Goal: Information Seeking & Learning: Learn about a topic

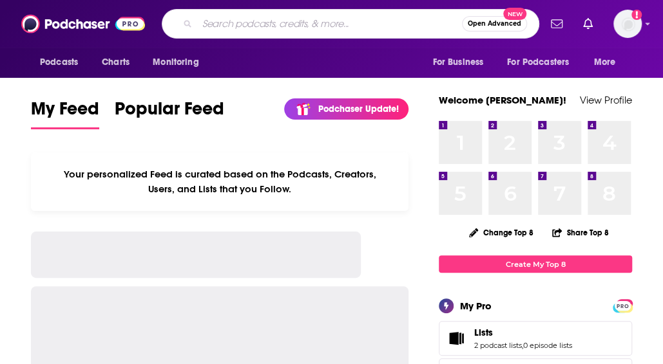
click at [315, 28] on input "Search podcasts, credits, & more..." at bounding box center [329, 24] width 265 height 21
drag, startPoint x: 0, startPoint y: 0, endPoint x: 318, endPoint y: 32, distance: 319.6
click at [318, 32] on input "awe" at bounding box center [316, 24] width 239 height 21
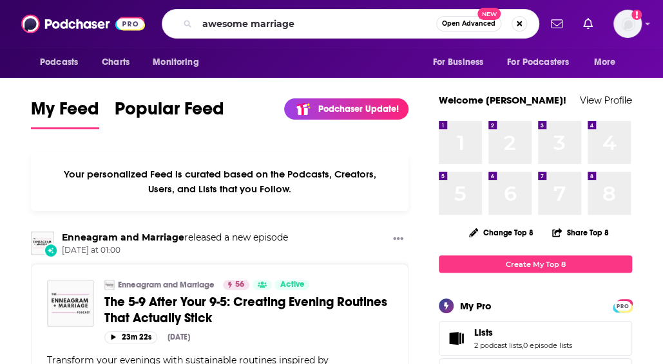
type input "awesome marriage"
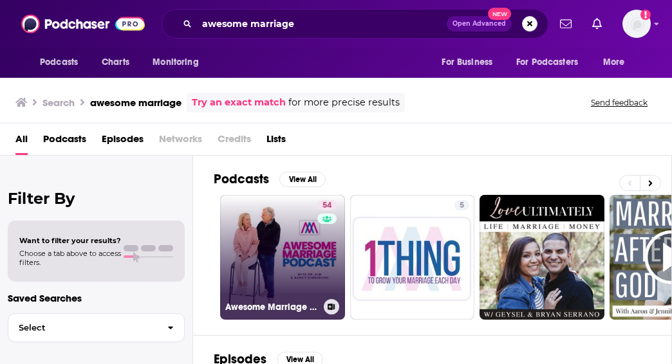
click at [290, 271] on link "54 Awesome Marriage Podcast" at bounding box center [282, 257] width 125 height 125
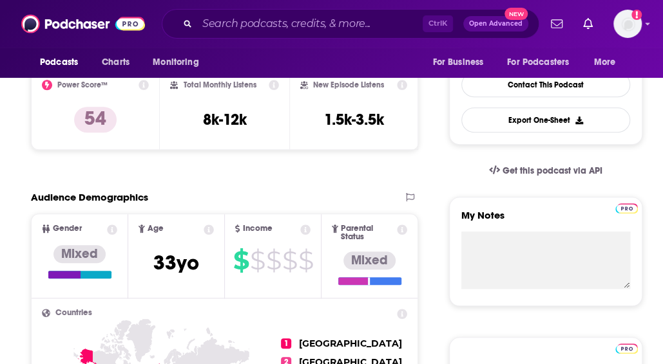
scroll to position [327, 0]
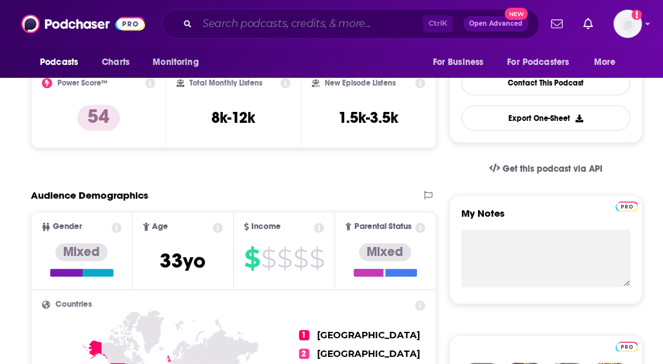
click at [339, 25] on input "Search podcasts, credits, & more..." at bounding box center [309, 24] width 225 height 21
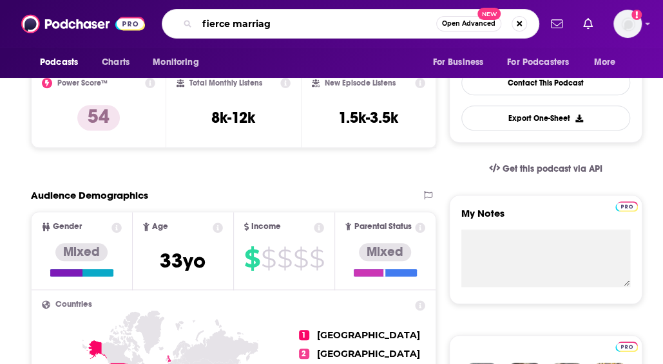
type input "fierce marriage"
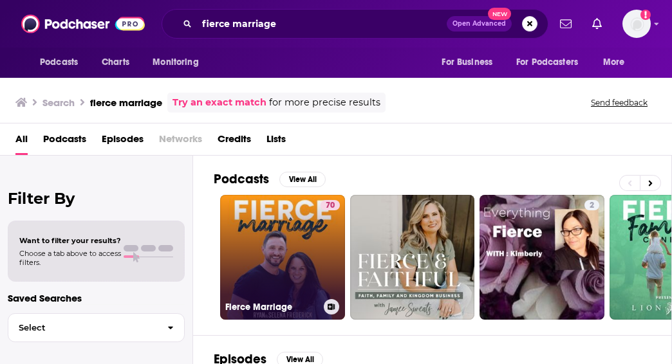
click at [282, 259] on link "70 Fierce Marriage" at bounding box center [282, 257] width 125 height 125
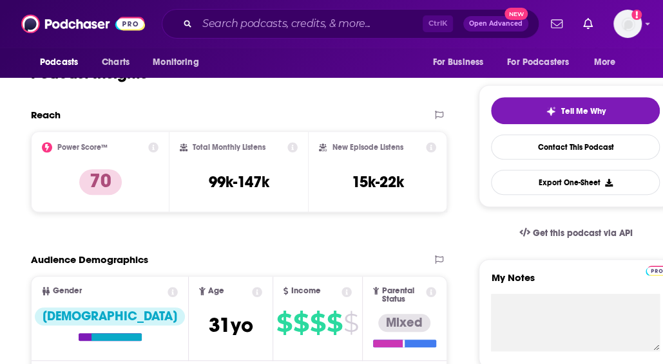
scroll to position [264, 0]
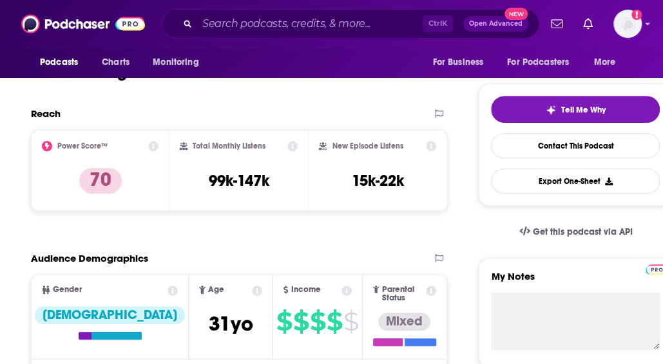
click at [236, 30] on input "Search podcasts, credits, & more..." at bounding box center [309, 24] width 225 height 21
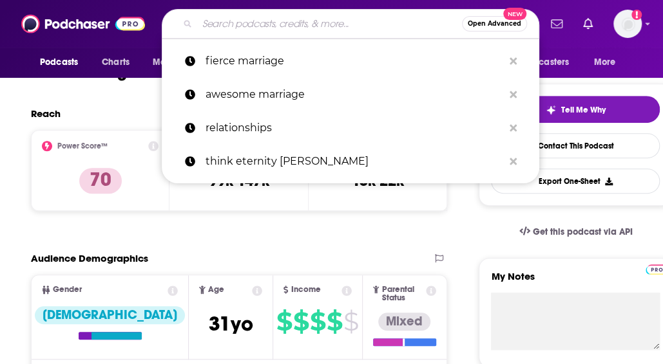
click at [236, 30] on input "Search podcasts, credits, & more..." at bounding box center [329, 24] width 265 height 21
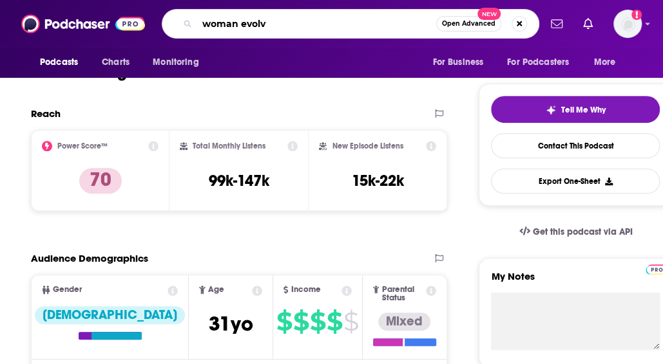
type input "woman evolve"
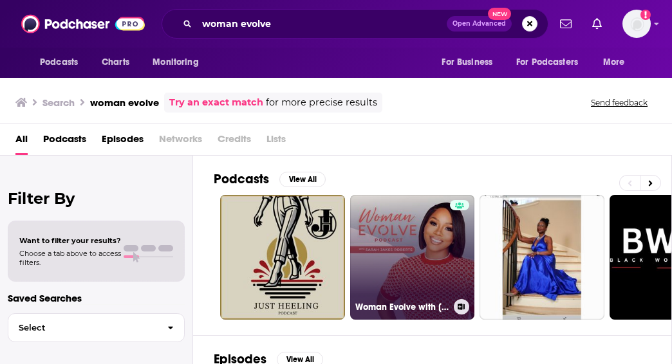
click at [406, 261] on link "Woman Evolve with [PERSON_NAME] [PERSON_NAME]" at bounding box center [412, 257] width 125 height 125
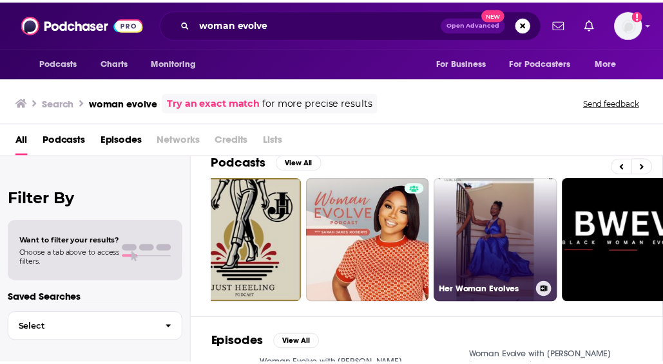
scroll to position [0, 47]
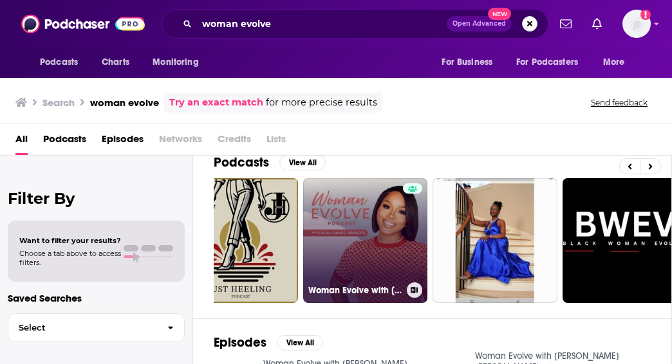
click at [413, 249] on div at bounding box center [412, 233] width 19 height 99
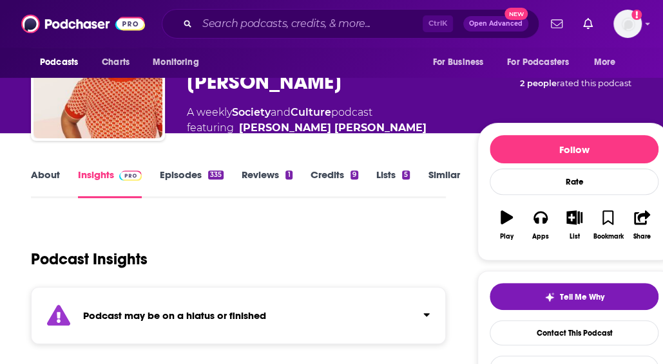
scroll to position [75, 0]
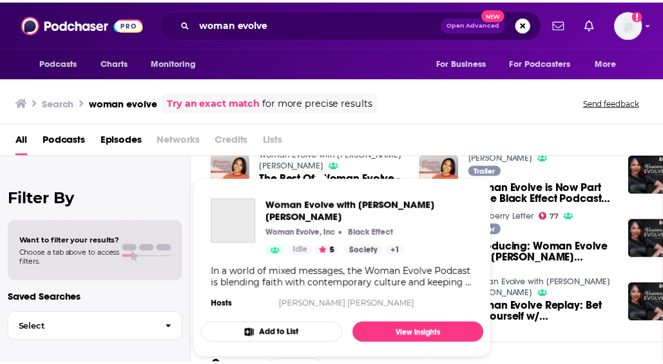
scroll to position [230, 1]
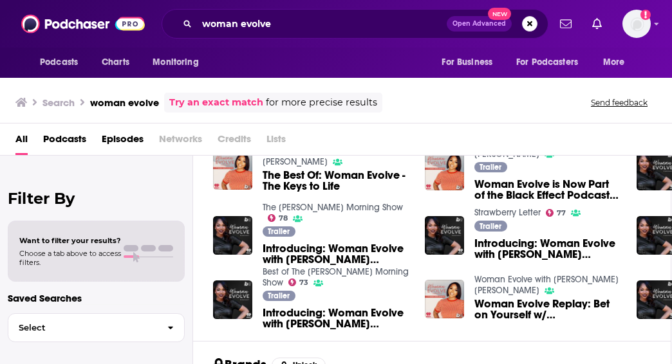
click at [460, 106] on div "Search woman evolve Try an exact match for more precise results Send feedback" at bounding box center [333, 103] width 636 height 20
click at [659, 236] on img "Introducing: Woman Evolve with Sarah Jakes Roberts" at bounding box center [656, 235] width 39 height 39
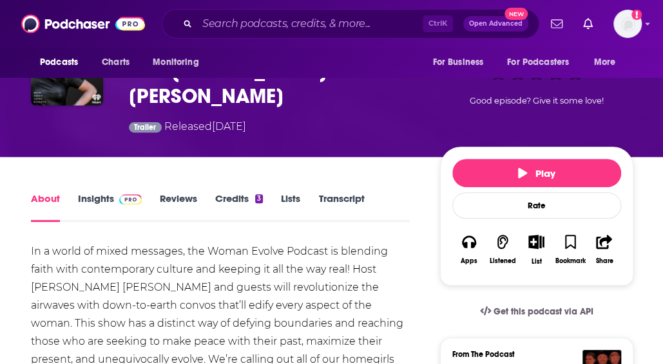
scroll to position [120, 0]
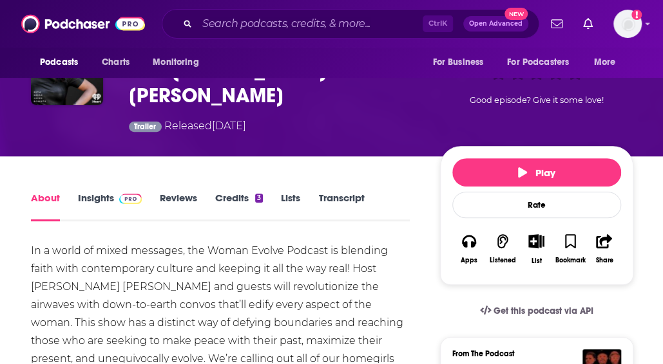
click at [105, 192] on link "Insights" at bounding box center [110, 207] width 64 height 30
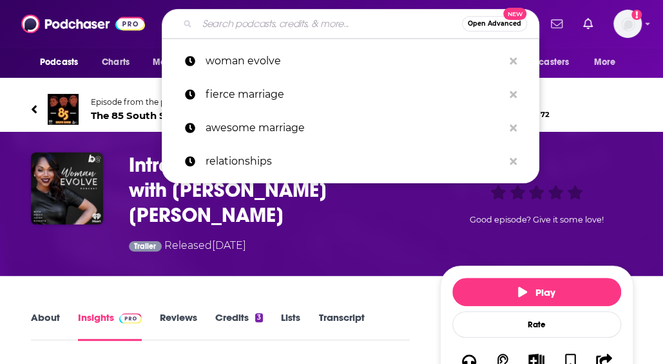
click at [276, 28] on input "Search podcasts, credits, & more..." at bounding box center [329, 24] width 265 height 21
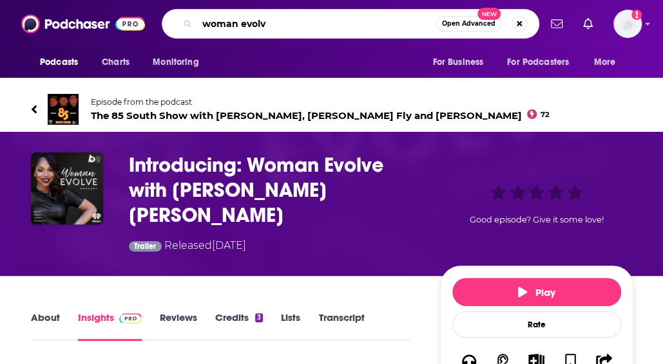
type input "woman evolve"
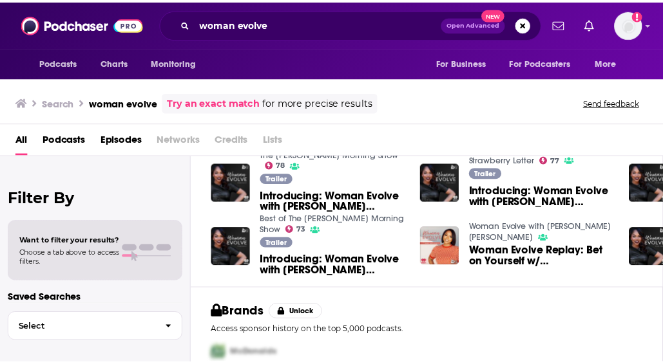
scroll to position [290, 0]
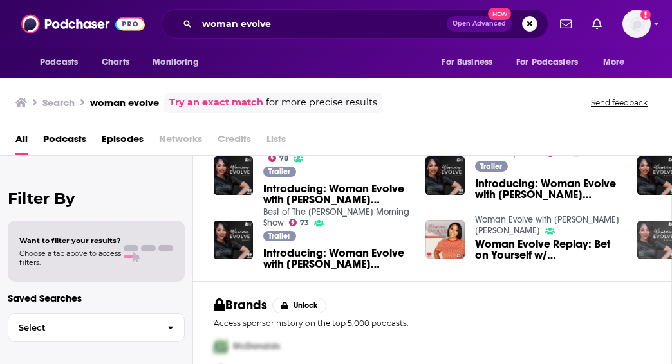
click at [643, 246] on img "Introducing: Woman Evolve with Sarah Jakes Roberts" at bounding box center [656, 240] width 39 height 39
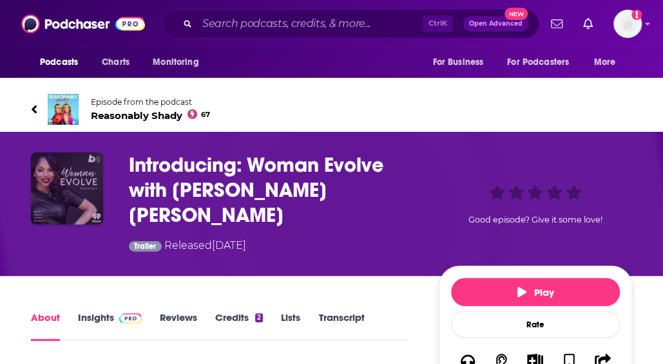
click at [62, 184] on img "Introducing: Woman Evolve with Sarah Jakes Roberts" at bounding box center [67, 189] width 72 height 72
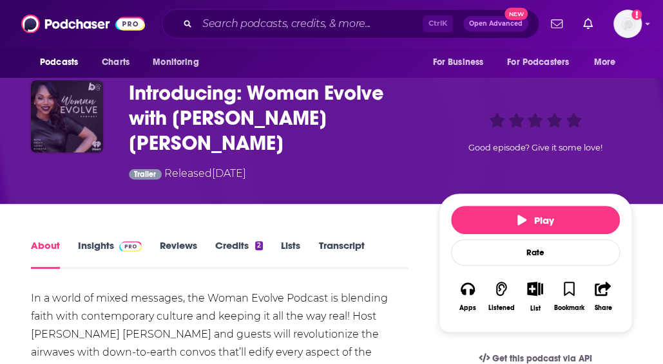
scroll to position [74, 0]
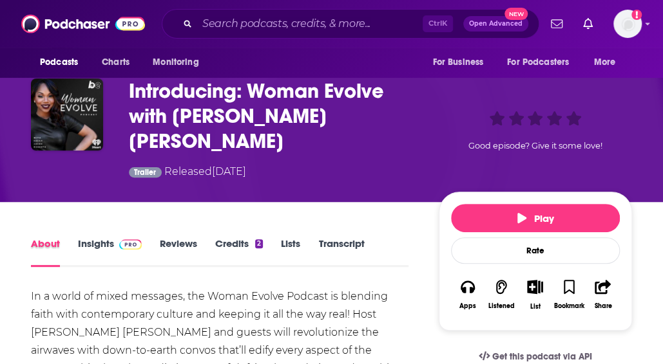
click at [75, 238] on div "About" at bounding box center [54, 253] width 47 height 30
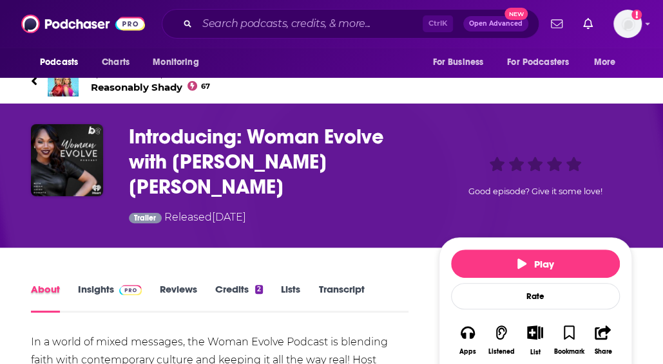
scroll to position [25, 0]
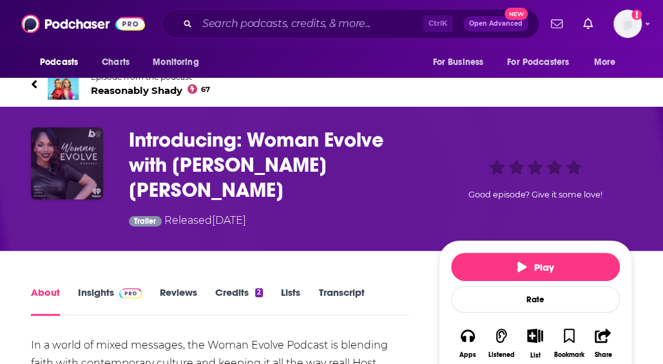
click at [72, 145] on img "Introducing: Woman Evolve with Sarah Jakes Roberts" at bounding box center [67, 163] width 72 height 72
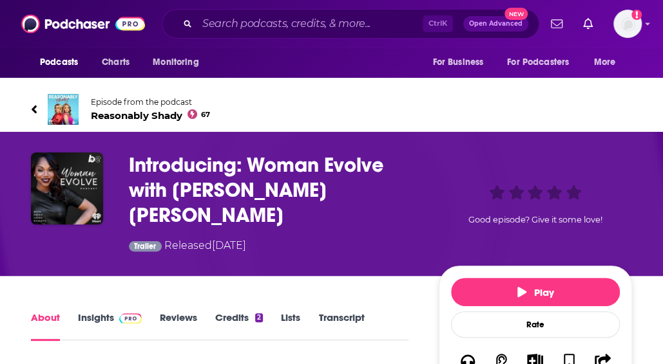
click at [187, 312] on link "Reviews" at bounding box center [178, 327] width 37 height 30
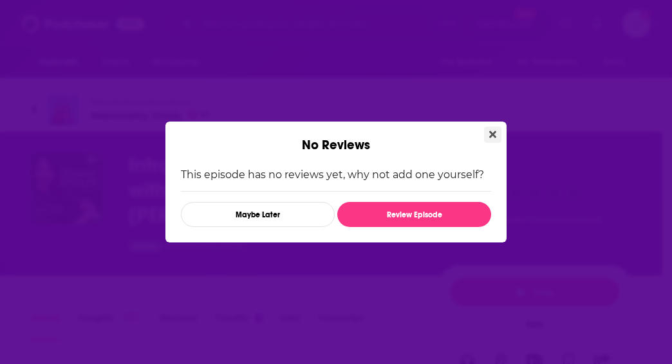
click at [491, 133] on icon "Close" at bounding box center [492, 134] width 7 height 7
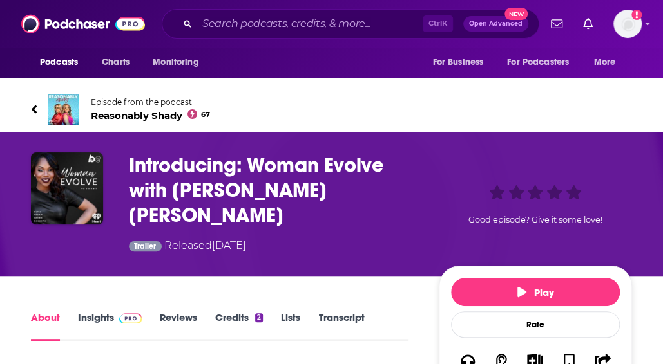
click at [117, 312] on span at bounding box center [128, 318] width 28 height 12
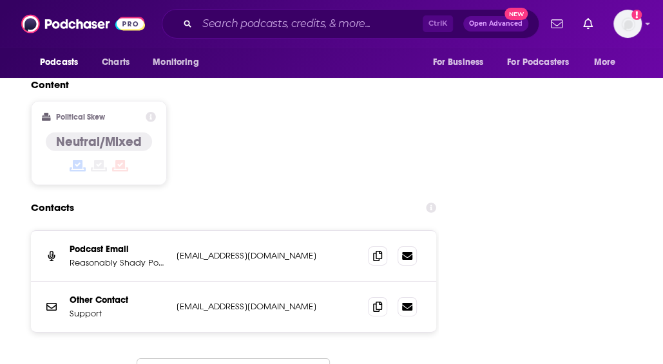
scroll to position [1543, 0]
